Goal: Information Seeking & Learning: Learn about a topic

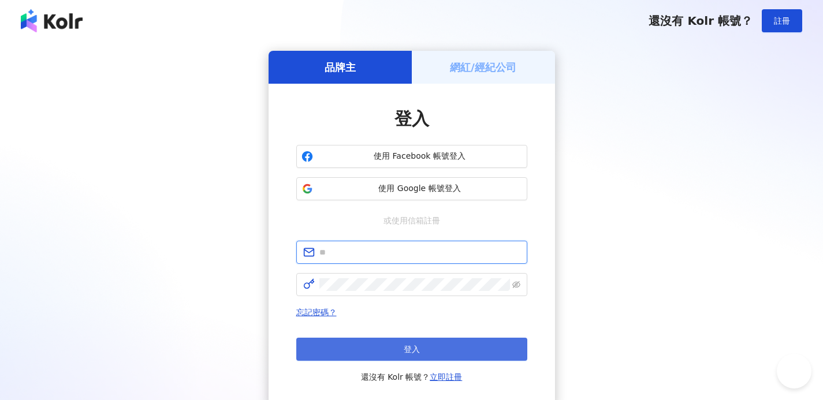
type input "**********"
click at [377, 353] on button "登入" at bounding box center [411, 349] width 231 height 23
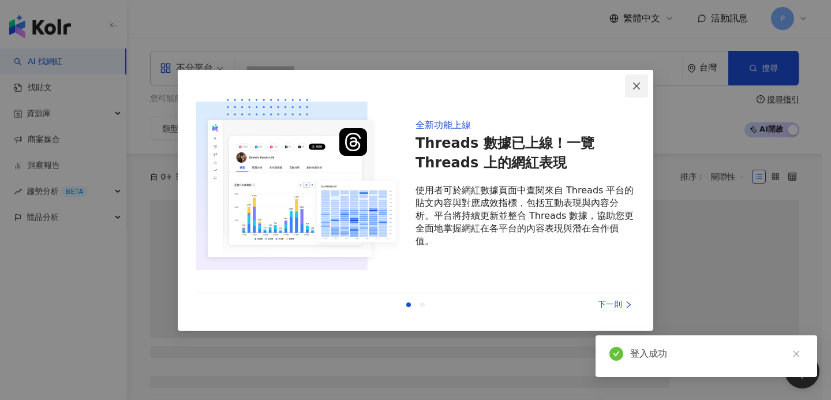
click at [629, 87] on span "Close" at bounding box center [636, 85] width 23 height 9
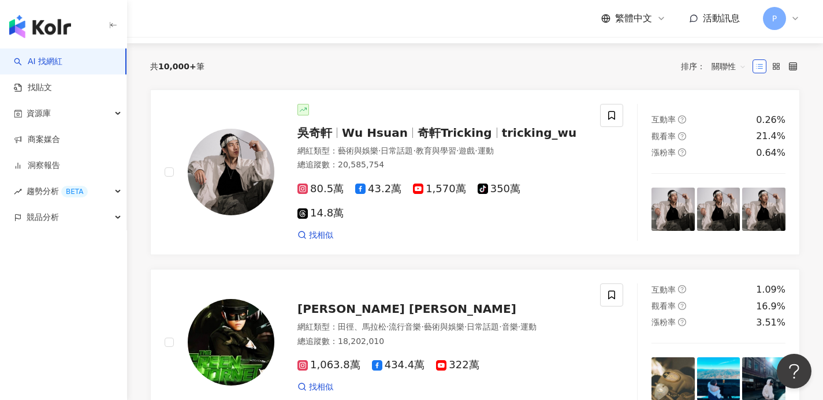
scroll to position [2, 0]
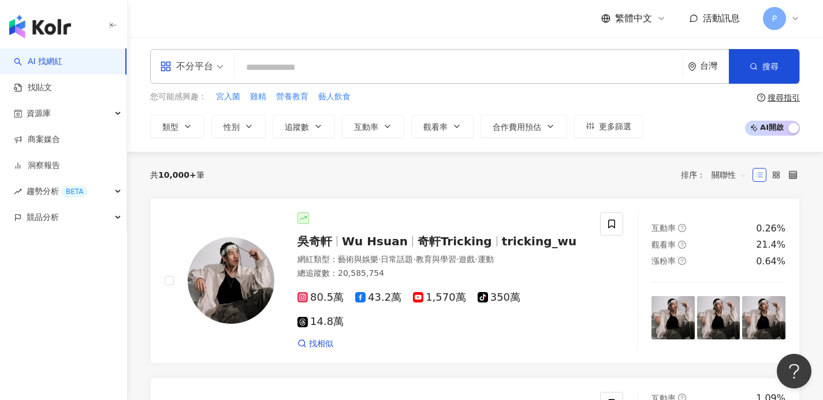
click at [295, 67] on input "search" at bounding box center [459, 68] width 438 height 22
click at [188, 129] on icon "button" at bounding box center [187, 126] width 9 height 9
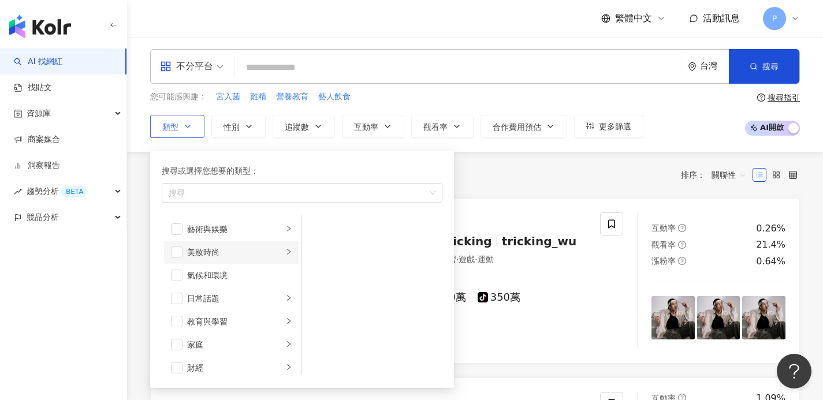
click at [212, 259] on li "美妝時尚" at bounding box center [231, 252] width 135 height 23
click at [182, 256] on li "美妝時尚" at bounding box center [231, 252] width 135 height 23
click at [176, 251] on span "button" at bounding box center [177, 253] width 12 height 12
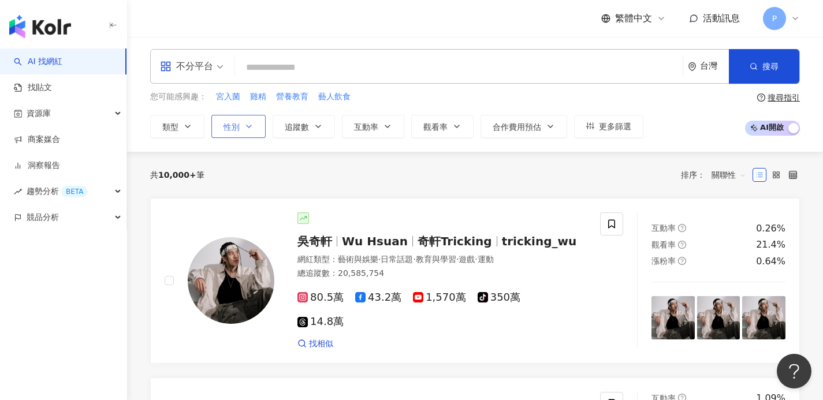
click at [239, 126] on span "性別" at bounding box center [231, 126] width 16 height 9
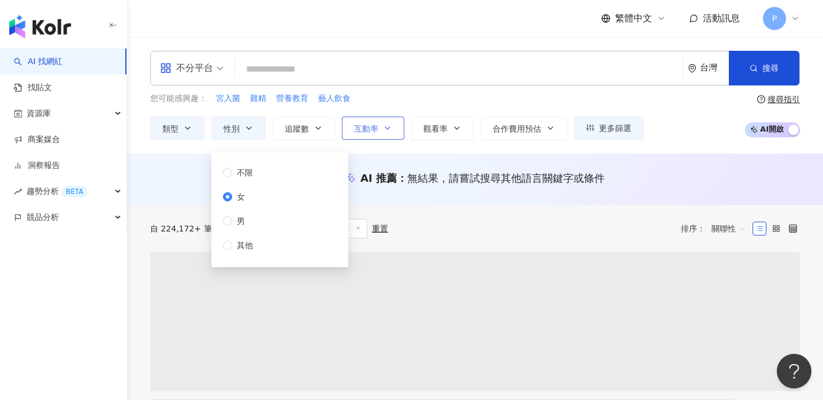
click at [342, 121] on button "互動率" at bounding box center [373, 128] width 62 height 23
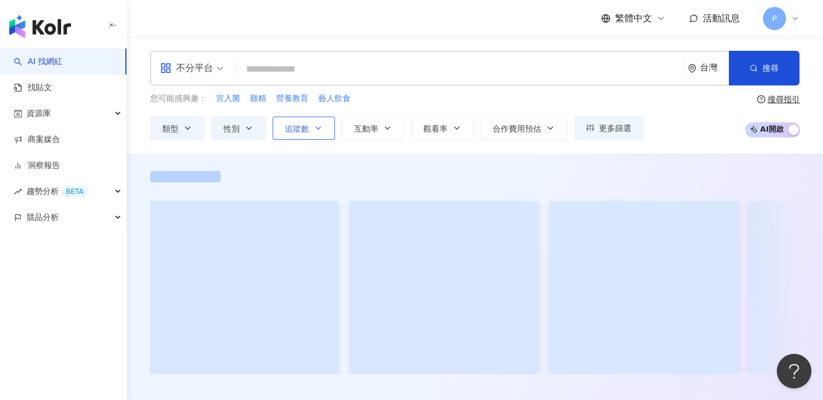
click at [327, 126] on button "追蹤數" at bounding box center [303, 128] width 62 height 23
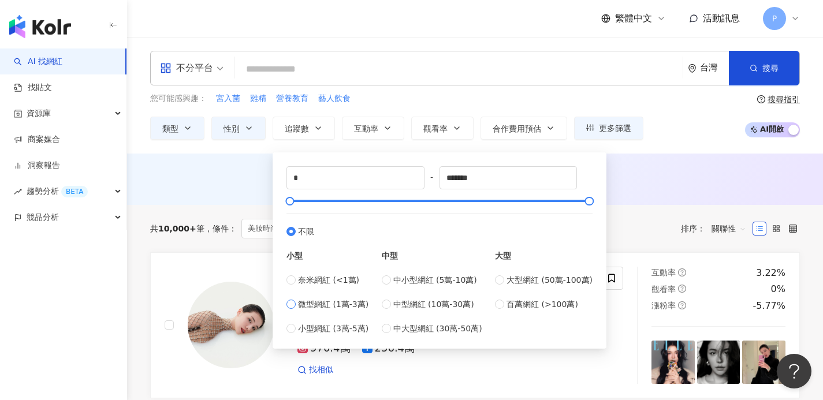
type input "*****"
click at [688, 128] on div "您可能感興趣： 宮入菌 雞精 營養教育 藝人飲食 類型 性別 追蹤數 互動率 觀看率 合作費用預估 更多篩選 不限 女 男 其他 % - % 不限 5% 以下…" at bounding box center [474, 115] width 649 height 47
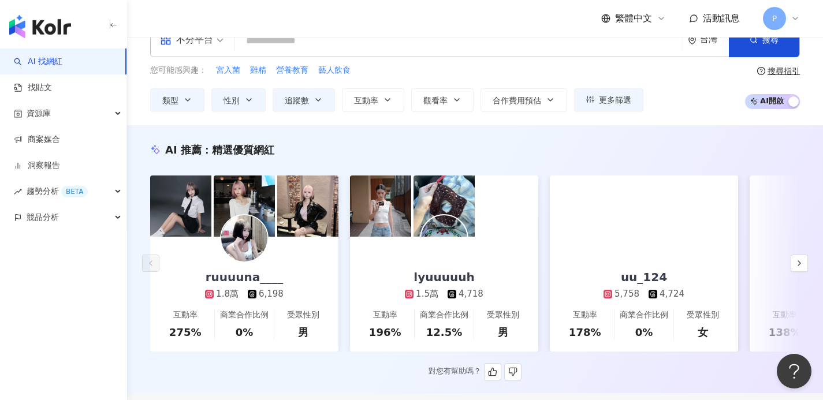
scroll to position [29, 0]
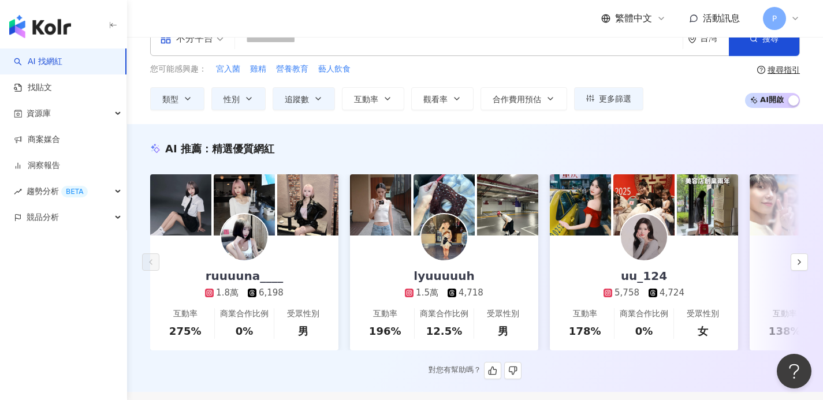
click at [251, 248] on img at bounding box center [244, 237] width 46 height 46
click at [442, 249] on img at bounding box center [444, 237] width 46 height 46
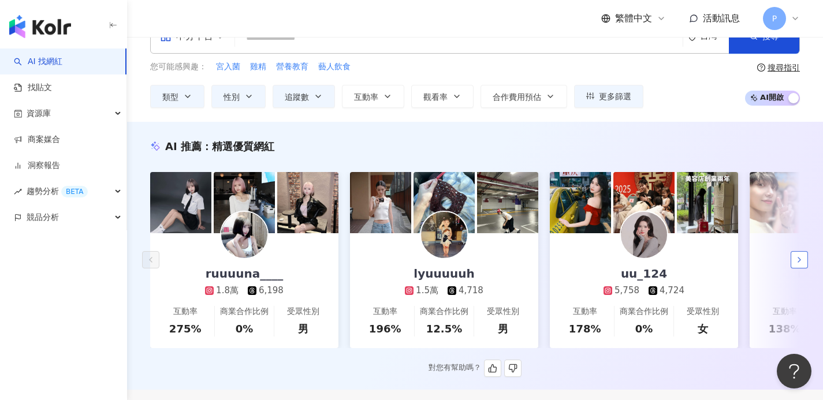
click at [798, 262] on icon "button" at bounding box center [798, 259] width 9 height 9
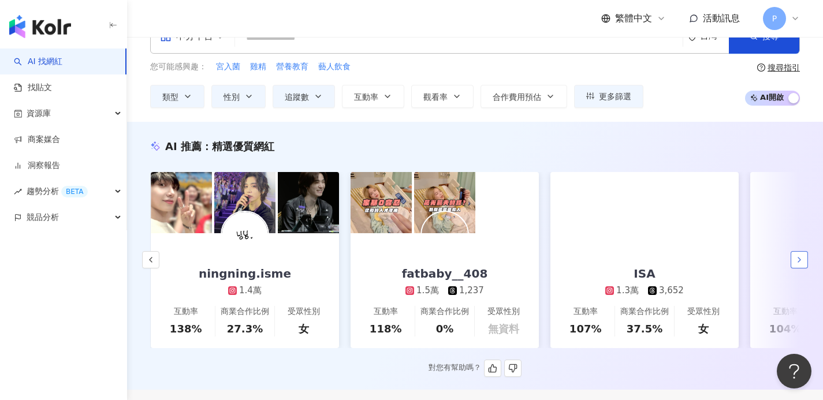
scroll to position [0, 599]
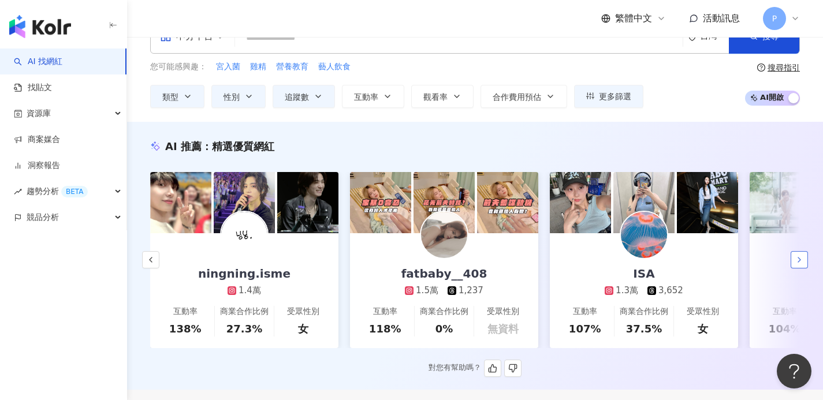
click at [798, 262] on icon "button" at bounding box center [798, 259] width 9 height 9
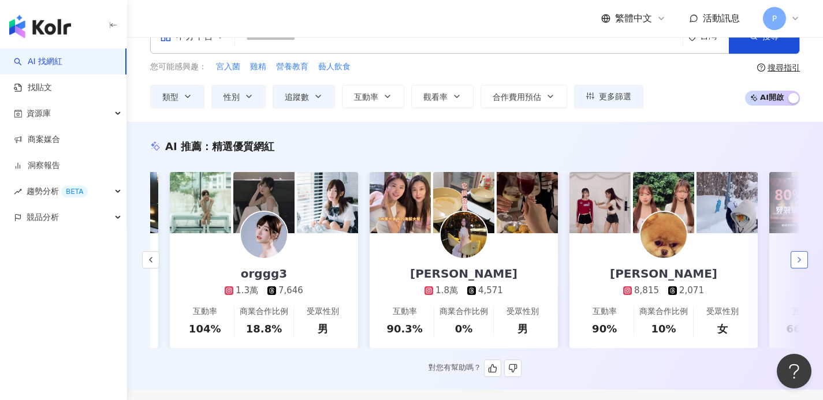
scroll to position [0, 1198]
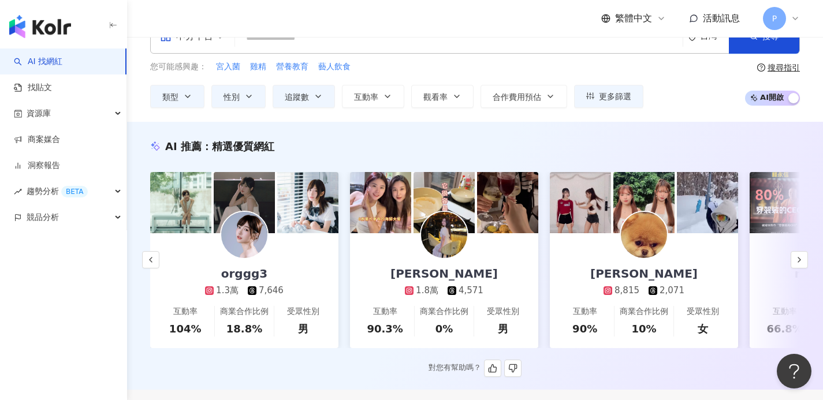
click at [229, 230] on img at bounding box center [244, 235] width 46 height 46
click at [797, 264] on icon "button" at bounding box center [798, 259] width 9 height 9
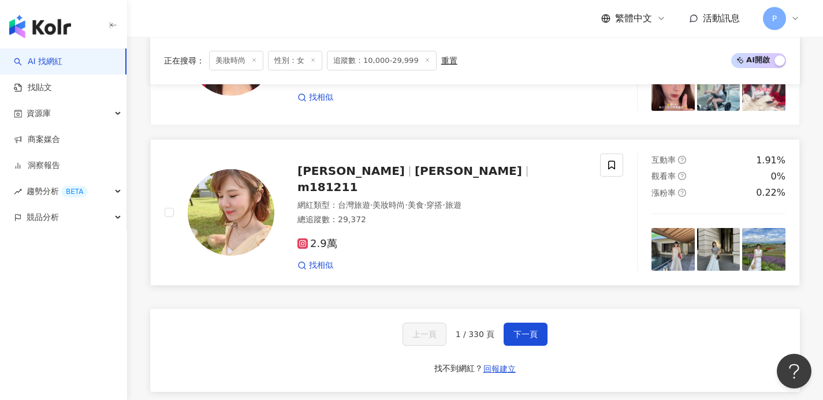
scroll to position [2096, 0]
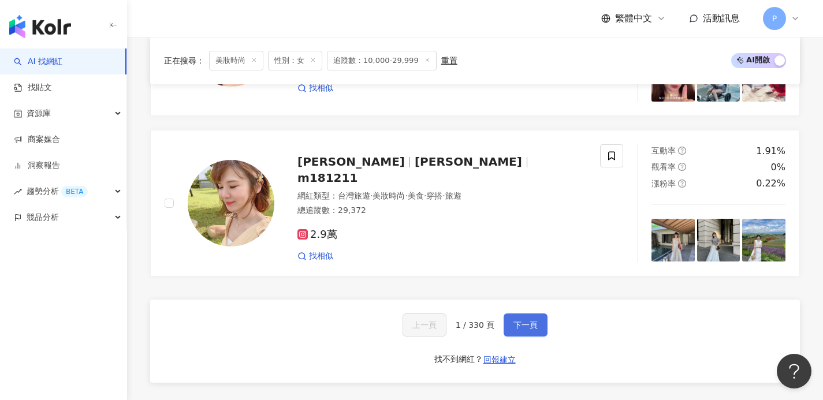
click at [513, 330] on span "下一頁" at bounding box center [525, 324] width 24 height 9
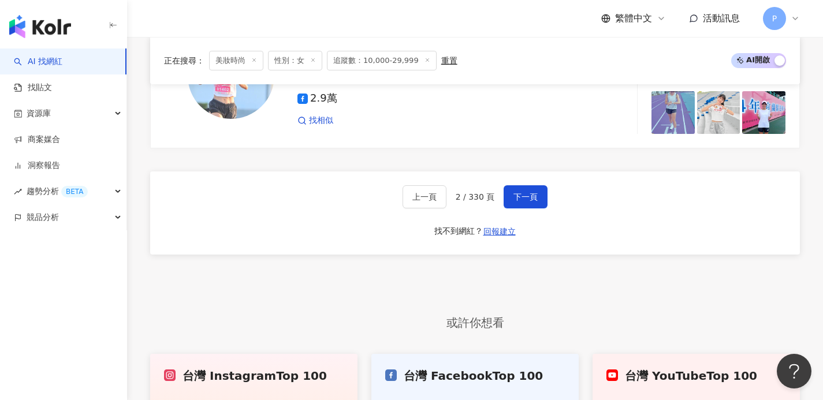
scroll to position [2156, 0]
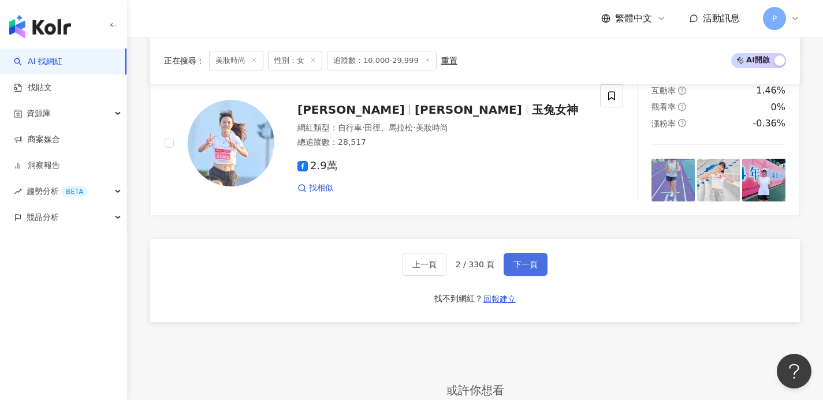
click at [534, 269] on span "下一頁" at bounding box center [525, 264] width 24 height 9
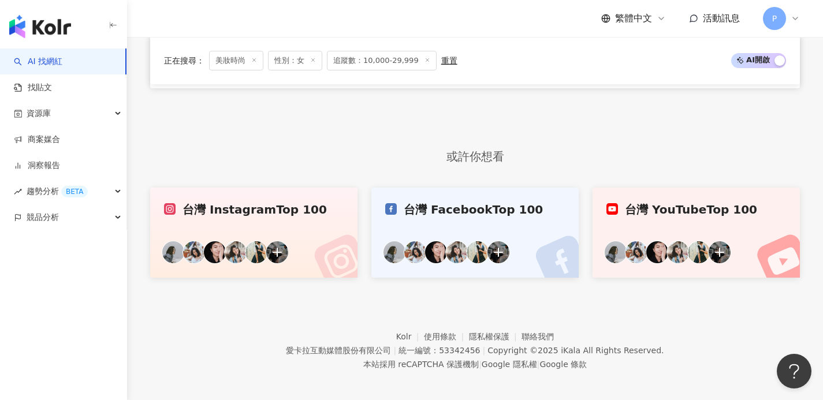
scroll to position [2167, 0]
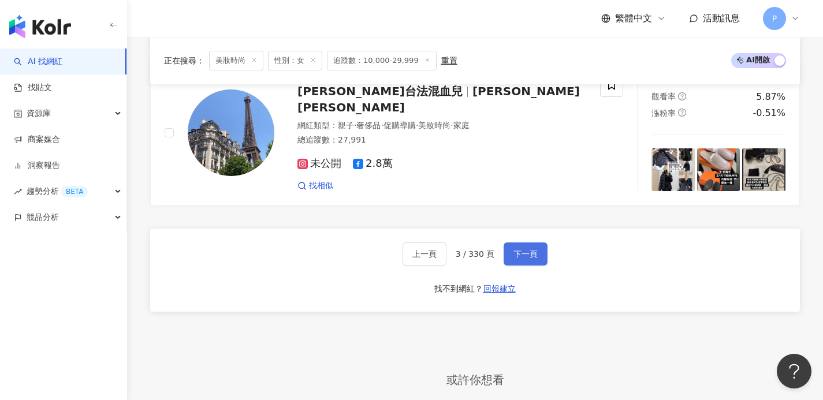
click at [524, 259] on span "下一頁" at bounding box center [525, 253] width 24 height 9
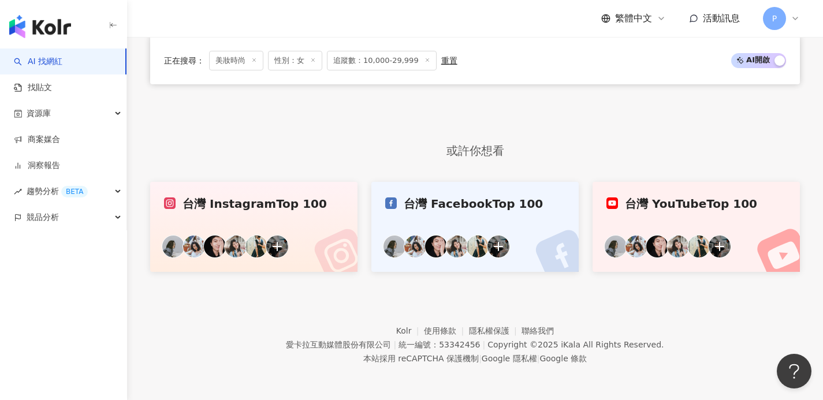
scroll to position [2156, 0]
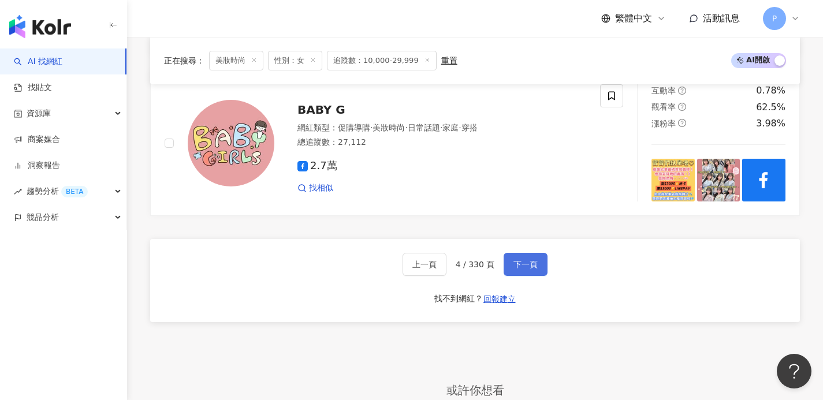
click at [518, 276] on button "下一頁" at bounding box center [525, 264] width 44 height 23
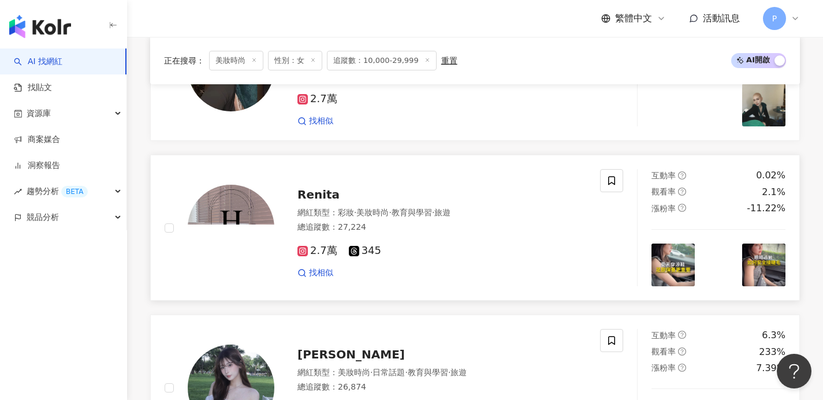
scroll to position [1343, 0]
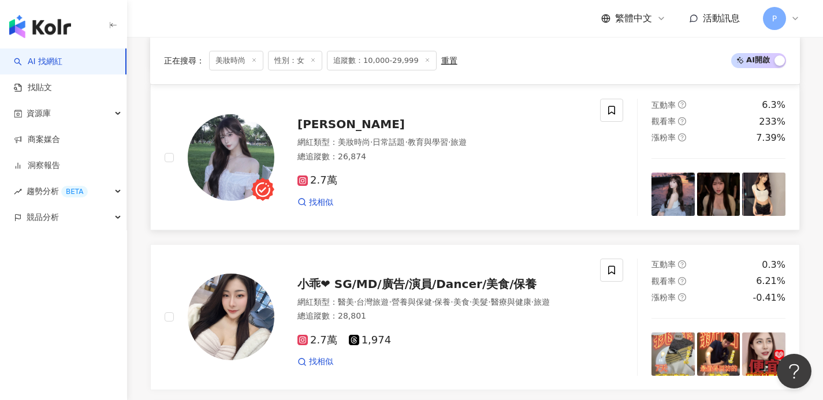
click at [305, 185] on rect at bounding box center [302, 181] width 8 height 8
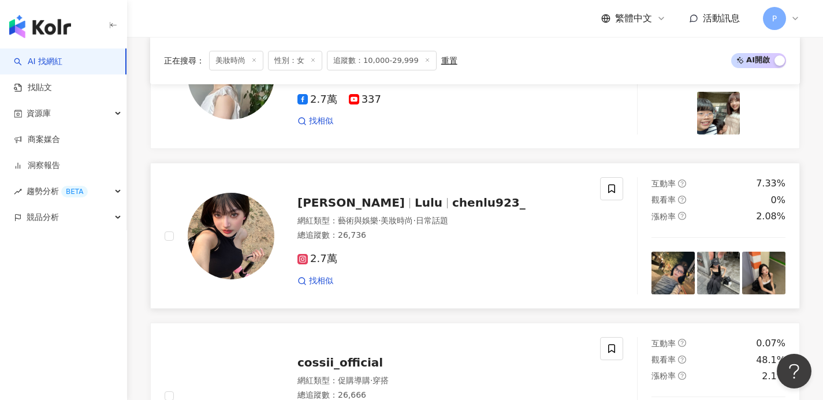
scroll to position [2149, 0]
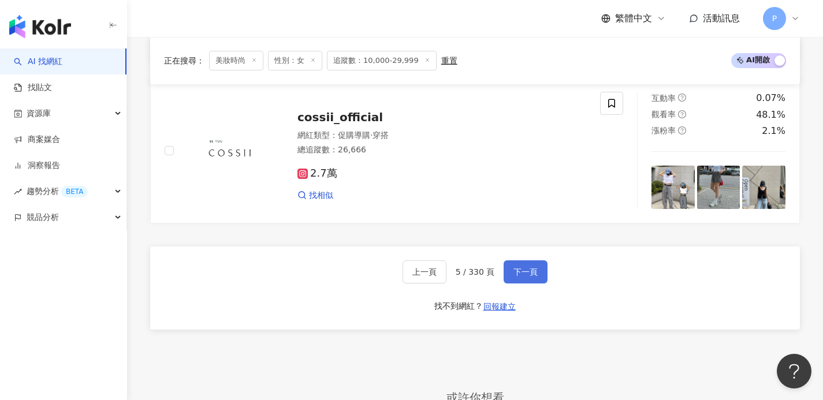
click at [516, 283] on button "下一頁" at bounding box center [525, 271] width 44 height 23
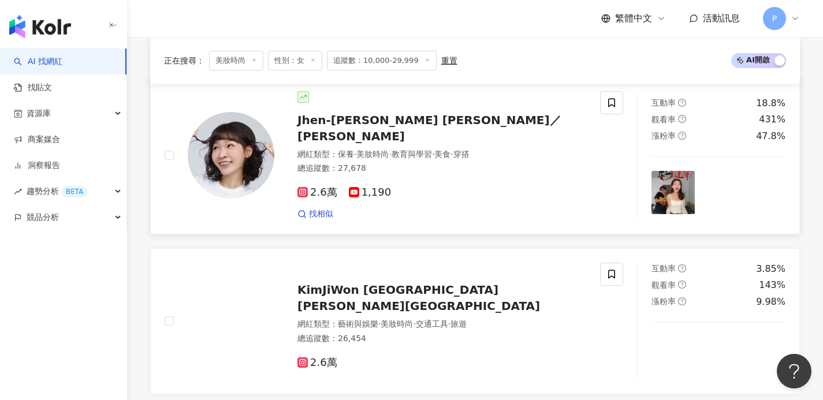
scroll to position [346, 0]
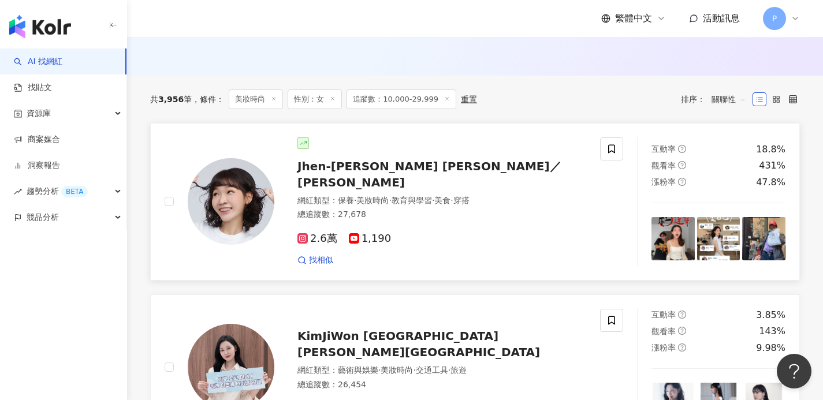
click at [318, 181] on span "Jhen-Yu Lin／小佛椰" at bounding box center [429, 174] width 264 height 30
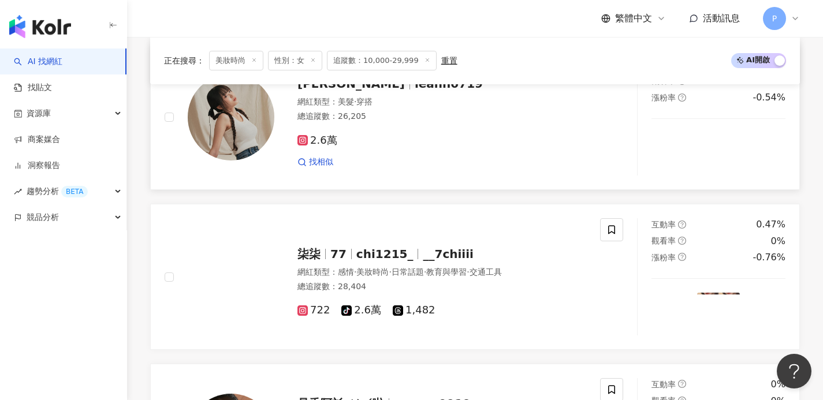
scroll to position [1533, 0]
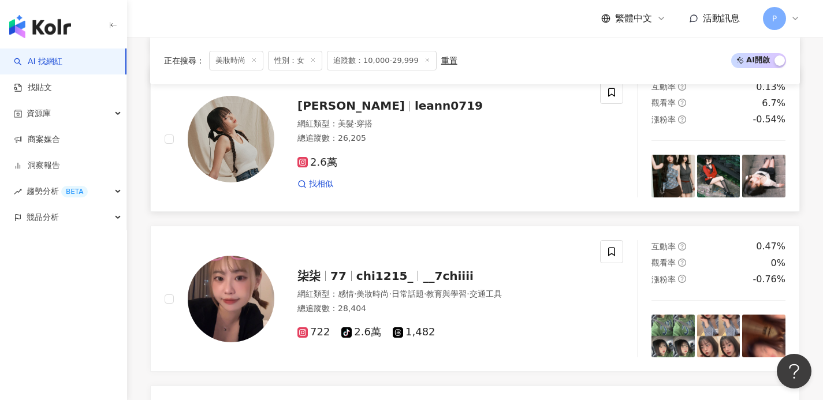
click at [414, 103] on span "leann0719" at bounding box center [448, 106] width 68 height 14
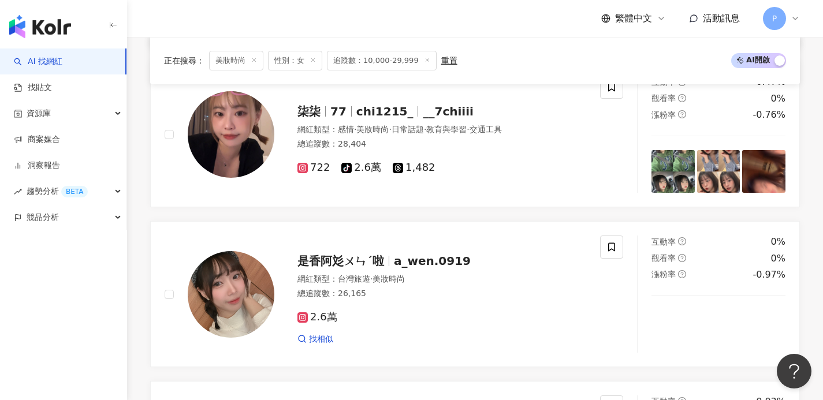
scroll to position [1763, 0]
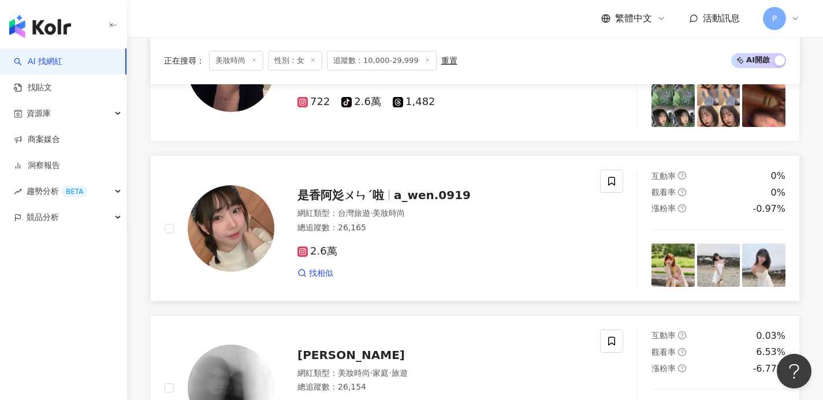
click at [396, 192] on span "a_wen.0919" at bounding box center [432, 195] width 77 height 14
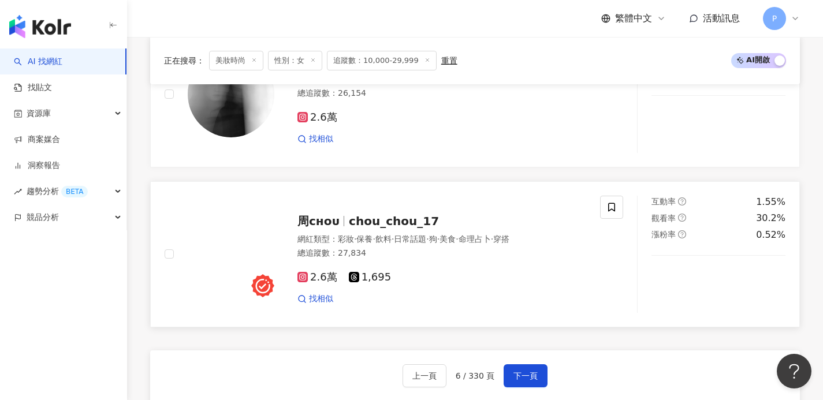
scroll to position [2055, 0]
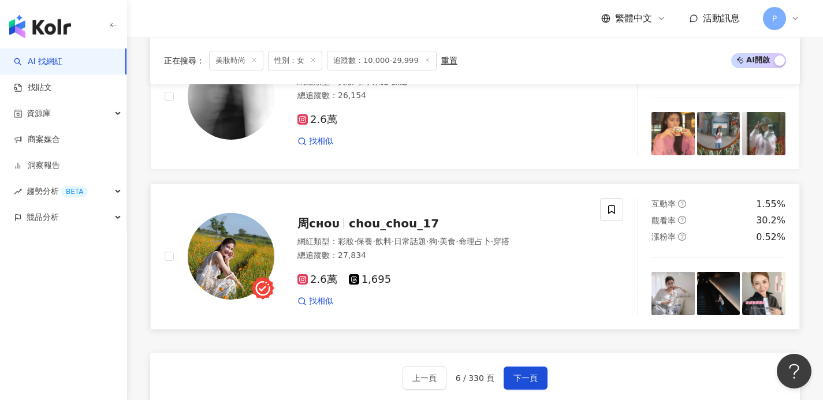
click at [393, 220] on span "chou_chou_17" at bounding box center [394, 223] width 90 height 14
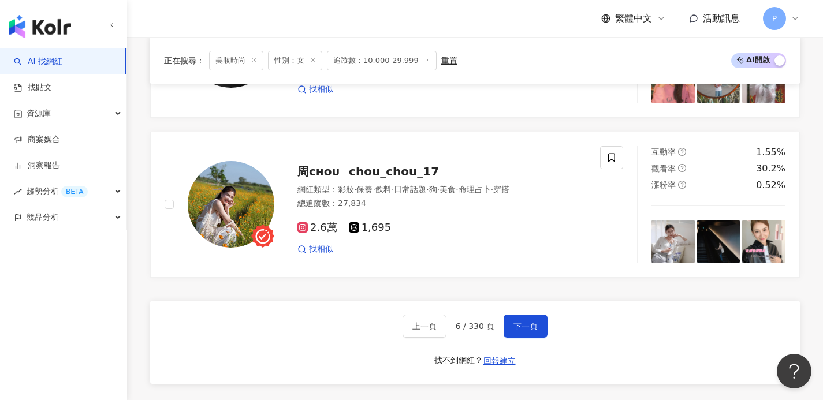
scroll to position [2156, 0]
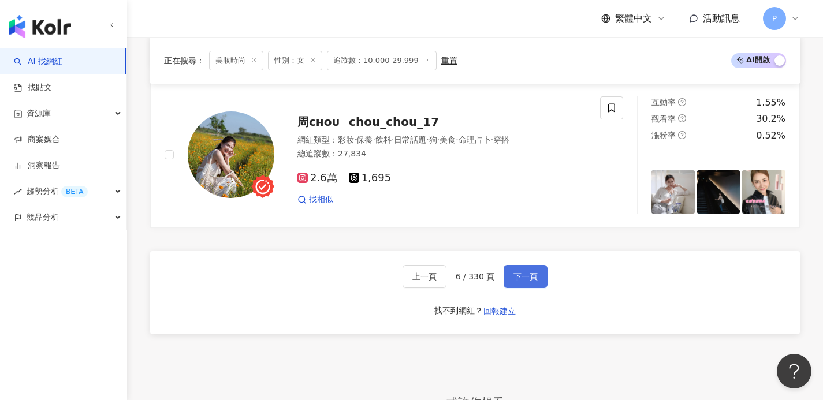
click at [539, 265] on button "下一頁" at bounding box center [525, 276] width 44 height 23
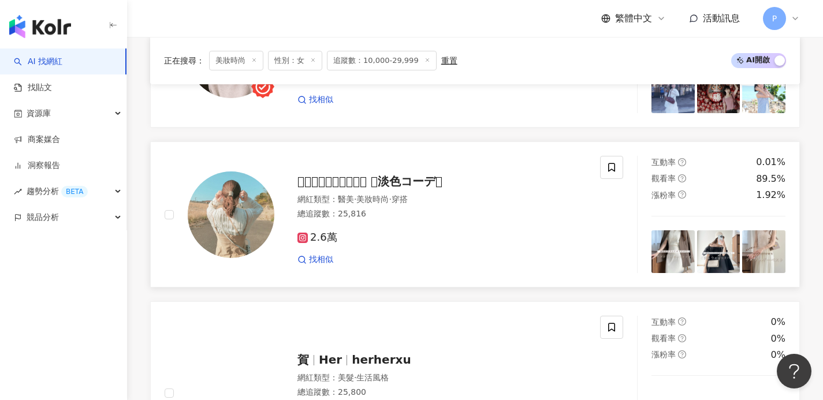
scroll to position [1597, 0]
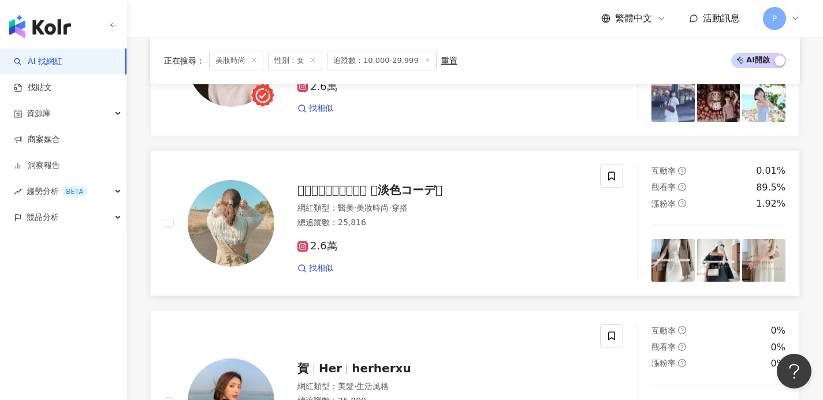
click at [371, 197] on span "𝐦𝐢𝐢𝐢𝐧𝐚𝐦𝐢𝐢𝐢 𓂃淡色コーデ𓂃" at bounding box center [369, 190] width 145 height 14
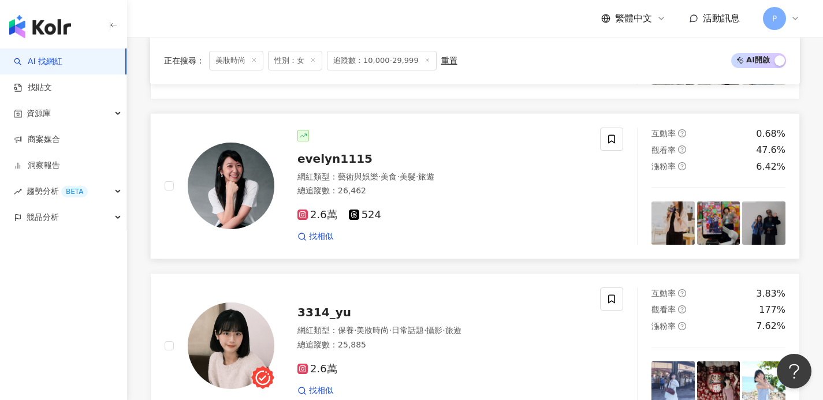
scroll to position [1380, 0]
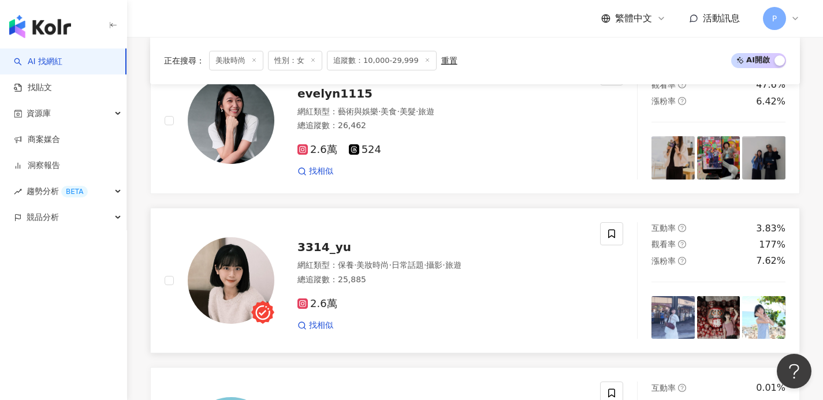
click at [322, 254] on span "3314_yu" at bounding box center [324, 247] width 54 height 14
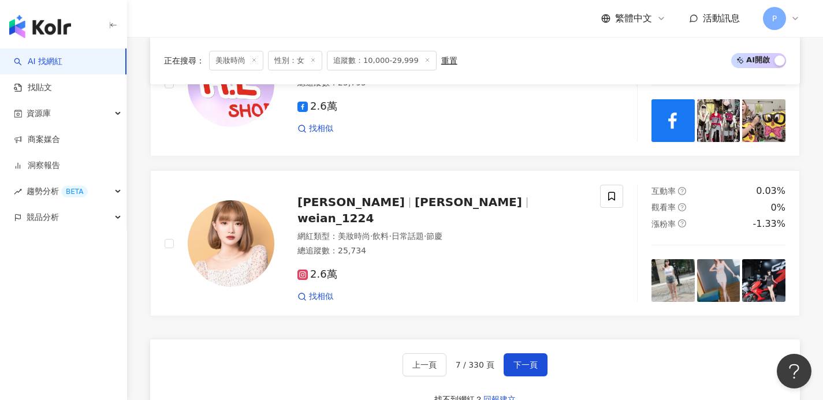
scroll to position [2169, 0]
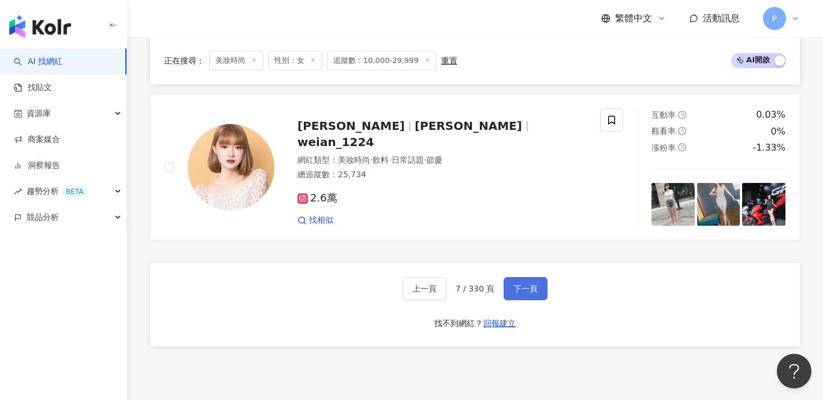
click at [541, 298] on button "下一頁" at bounding box center [525, 288] width 44 height 23
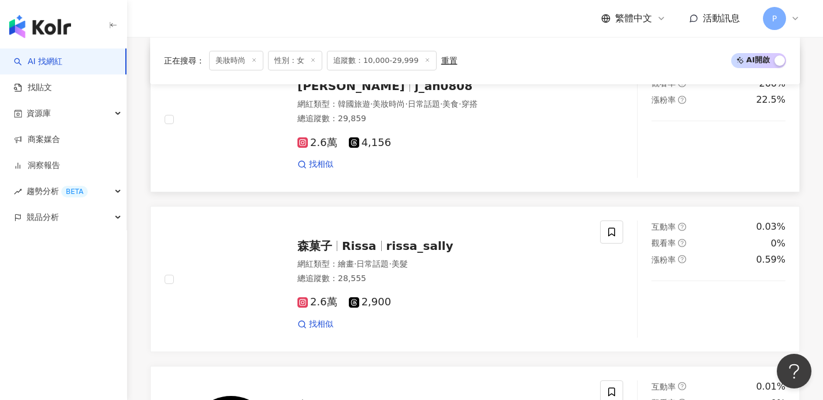
scroll to position [369, 0]
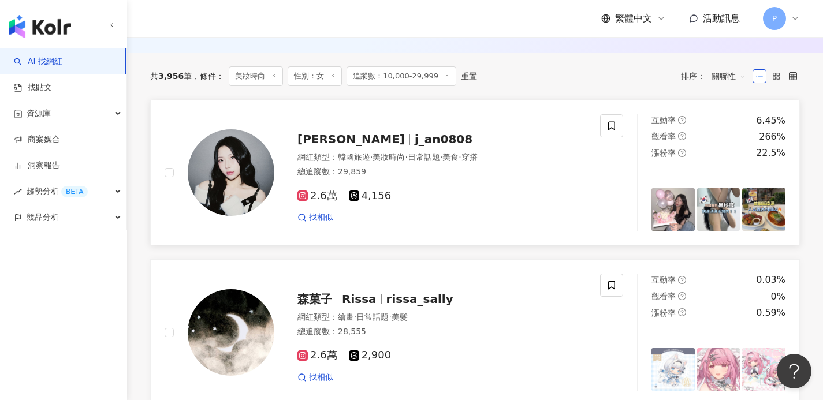
click at [414, 146] on span "j_an0808" at bounding box center [443, 139] width 58 height 14
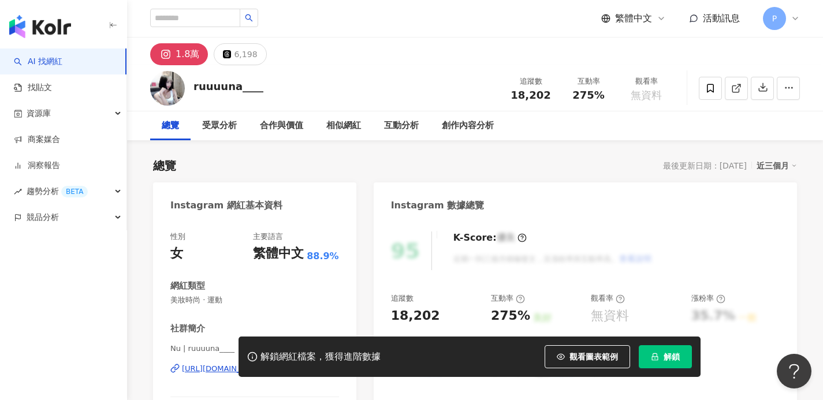
click at [190, 48] on div "1.8萬" at bounding box center [187, 54] width 24 height 16
click at [178, 55] on div "1.8萬" at bounding box center [187, 54] width 24 height 16
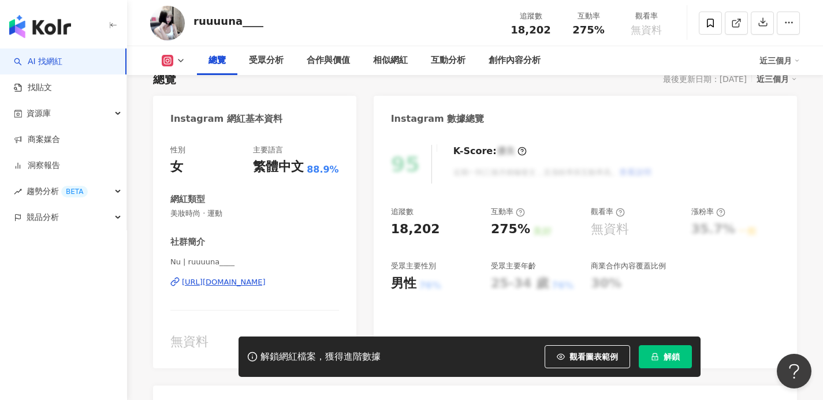
scroll to position [84, 0]
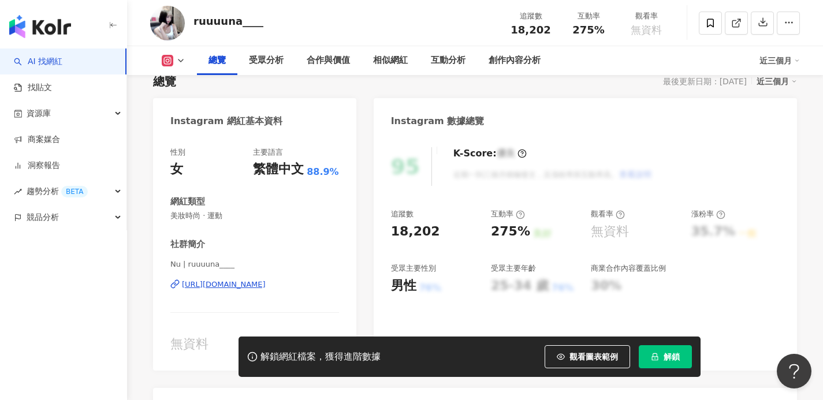
click at [162, 63] on icon at bounding box center [168, 61] width 12 height 12
click at [261, 279] on div "https://www.instagram.com/ruuuuna____/" at bounding box center [224, 284] width 84 height 10
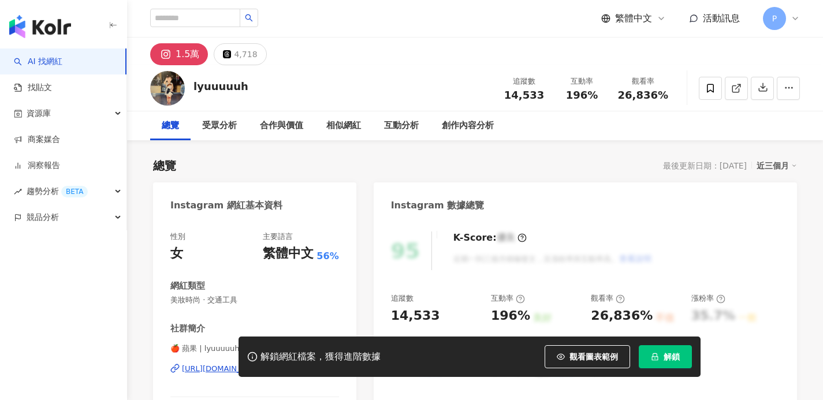
scroll to position [70, 0]
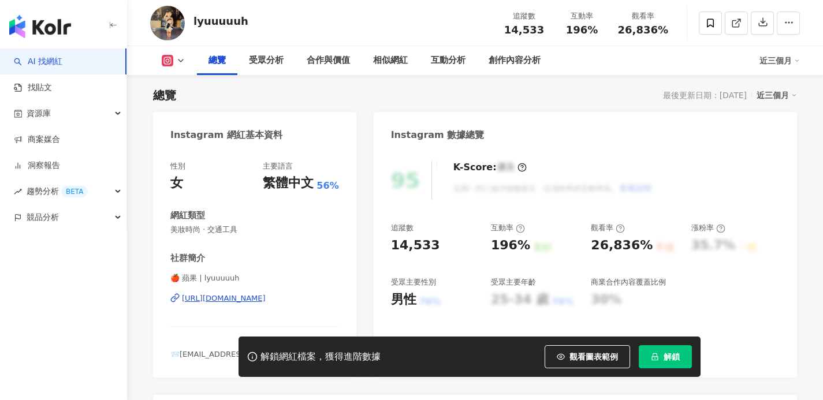
click at [196, 300] on div "https://www.instagram.com/lyuuuuuh/" at bounding box center [224, 298] width 84 height 10
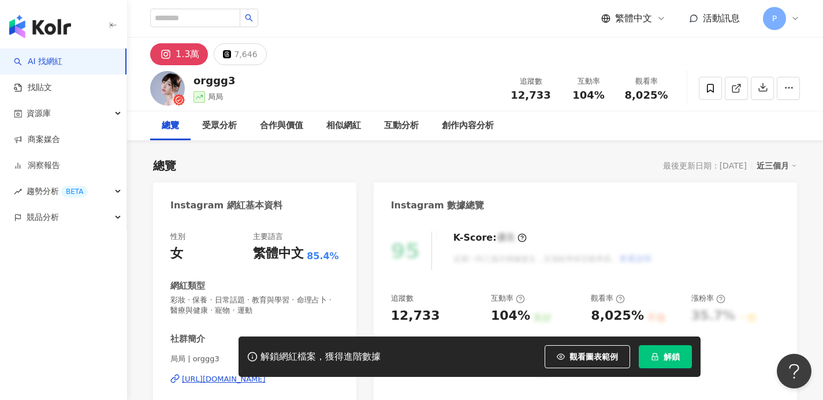
click at [206, 382] on div "https://www.instagram.com/orggg3/" at bounding box center [224, 379] width 84 height 10
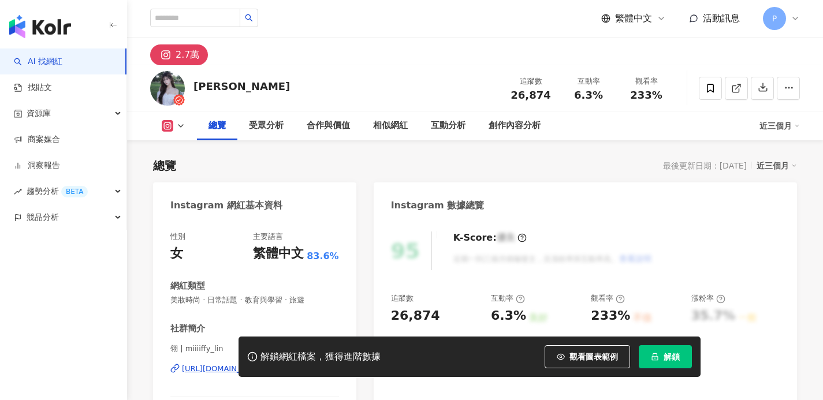
click at [206, 366] on div "解鎖網紅檔案，獲得進階數據 觀看圖表範例 解鎖" at bounding box center [411, 357] width 823 height 40
click at [208, 369] on div "解鎖網紅檔案，獲得進階數據 觀看圖表範例 解鎖" at bounding box center [411, 357] width 823 height 40
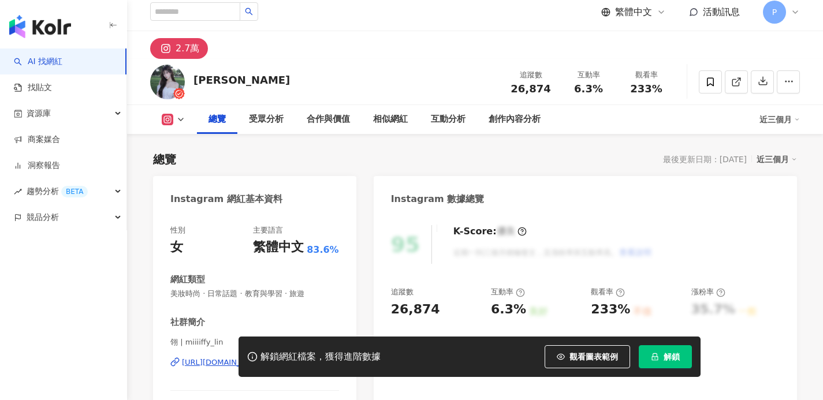
scroll to position [71, 0]
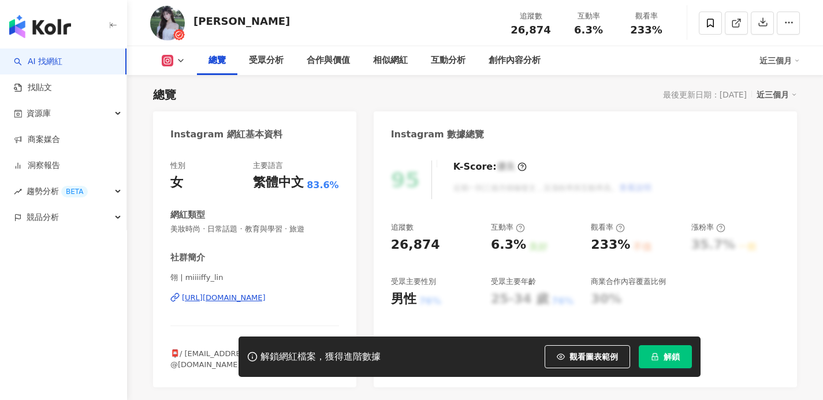
click at [203, 300] on div "https://www.instagram.com/miiiiffy_lin/" at bounding box center [224, 298] width 84 height 10
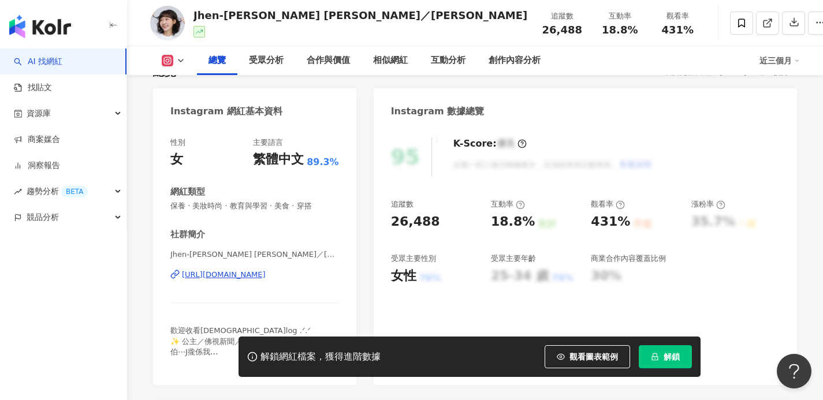
scroll to position [113, 0]
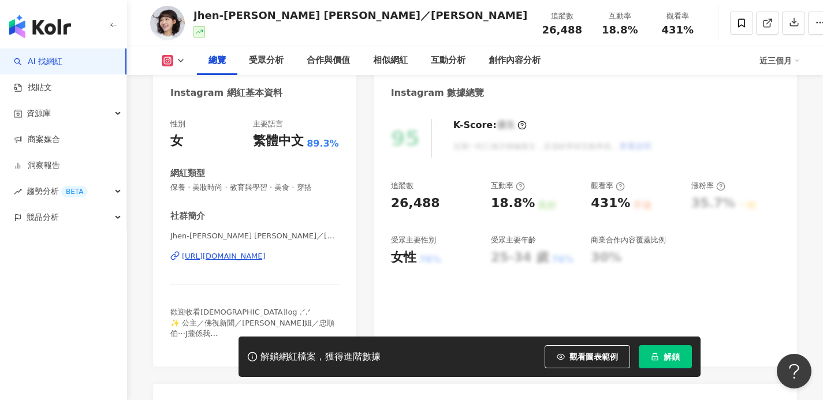
click at [243, 256] on div "https://www.instagram.com/jen_ifer_yu/" at bounding box center [224, 256] width 84 height 10
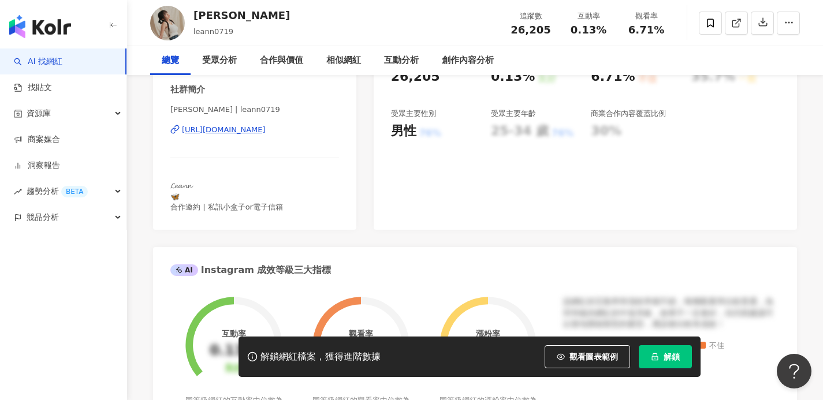
click at [195, 124] on div "[PERSON_NAME] | leann0719 [URL][DOMAIN_NAME]" at bounding box center [254, 138] width 169 height 68
click at [206, 130] on div "[URL][DOMAIN_NAME]" at bounding box center [224, 130] width 84 height 10
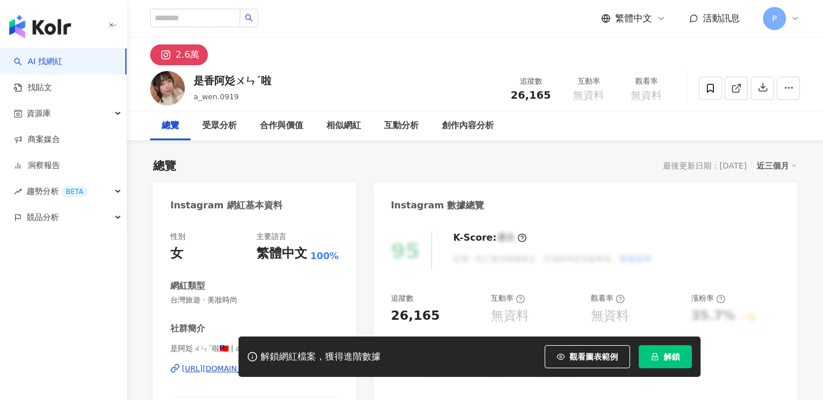
click at [197, 371] on div "解鎖網紅檔案，獲得進階數據 觀看圖表範例 解鎖" at bounding box center [411, 357] width 823 height 40
click at [201, 369] on div "解鎖網紅檔案，獲得進階數據 觀看圖表範例 解鎖" at bounding box center [411, 357] width 823 height 40
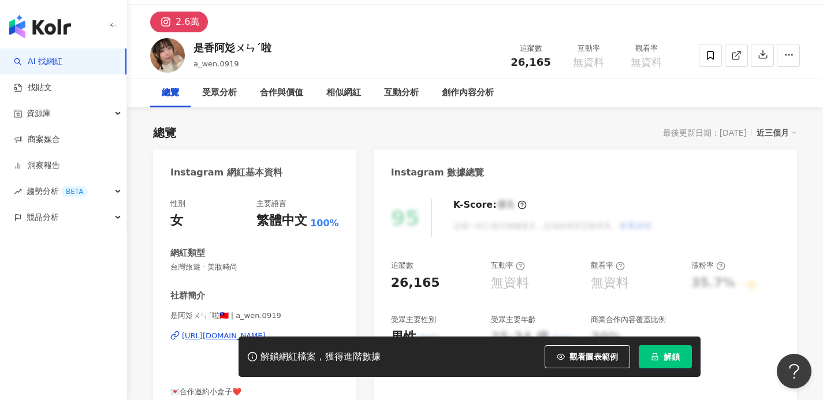
scroll to position [92, 0]
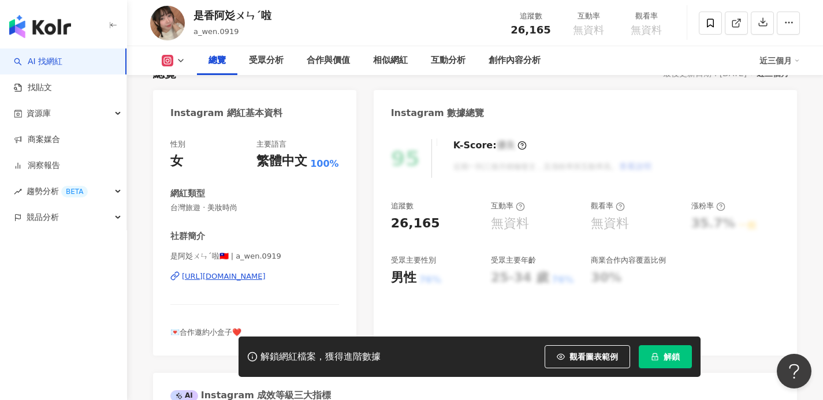
click at [200, 277] on div "https://www.instagram.com/a_wen.0919/" at bounding box center [224, 276] width 84 height 10
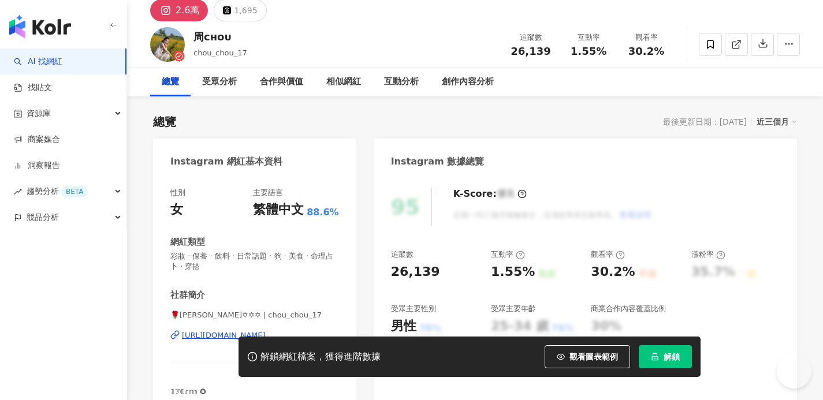
scroll to position [45, 0]
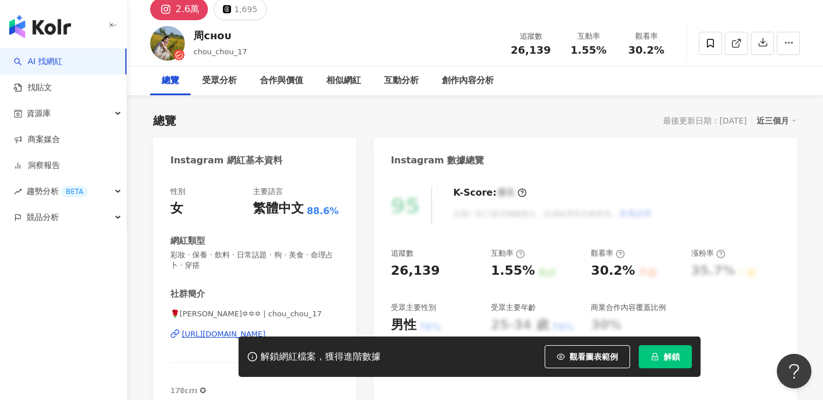
click at [206, 336] on div "https://www.instagram.com/chou_chou_17/" at bounding box center [224, 334] width 84 height 10
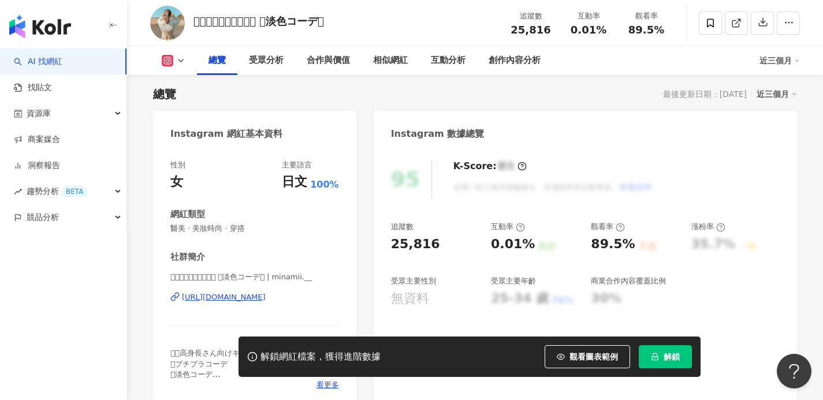
click at [251, 297] on div "https://www.instagram.com/minamii.__/" at bounding box center [224, 297] width 84 height 10
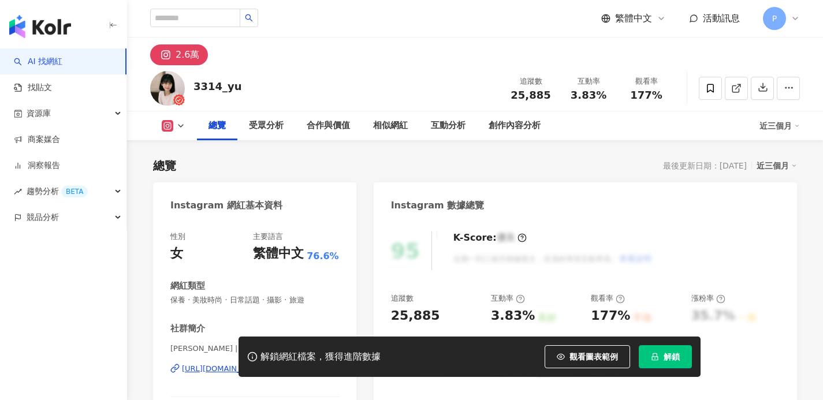
scroll to position [106, 0]
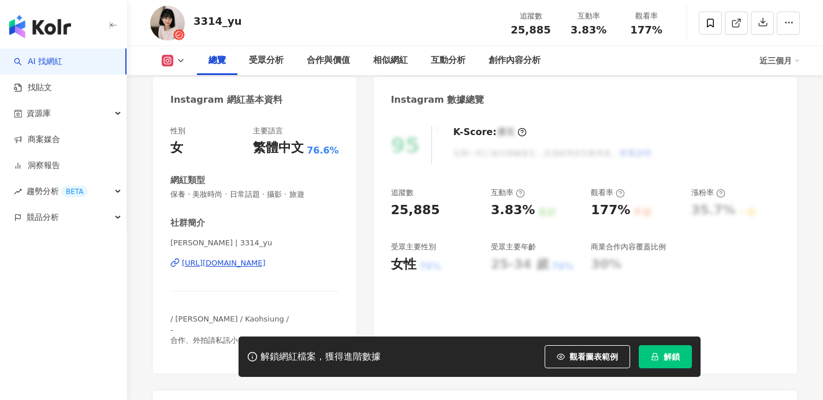
click at [192, 262] on div "[URL][DOMAIN_NAME]" at bounding box center [224, 263] width 84 height 10
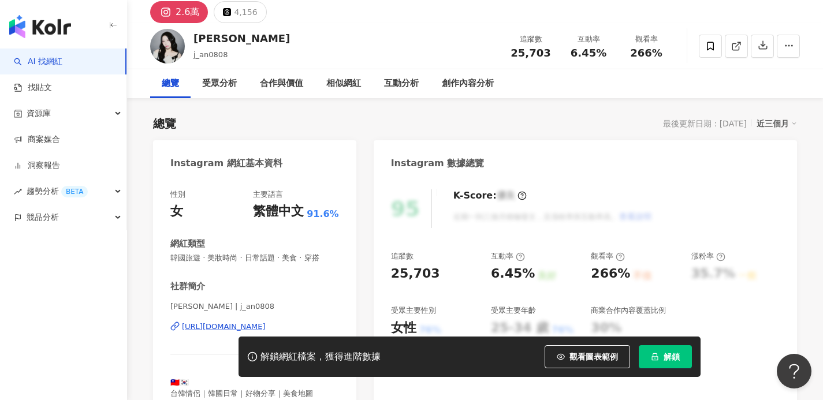
scroll to position [59, 0]
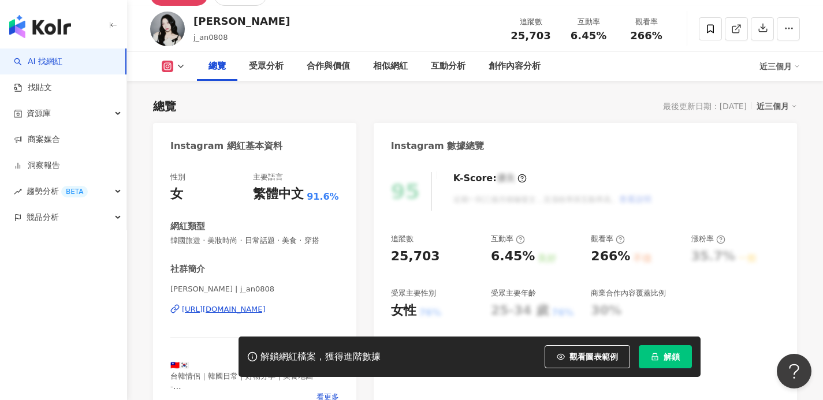
click at [213, 308] on div "[URL][DOMAIN_NAME]" at bounding box center [224, 309] width 84 height 10
